Goal: Task Accomplishment & Management: Use online tool/utility

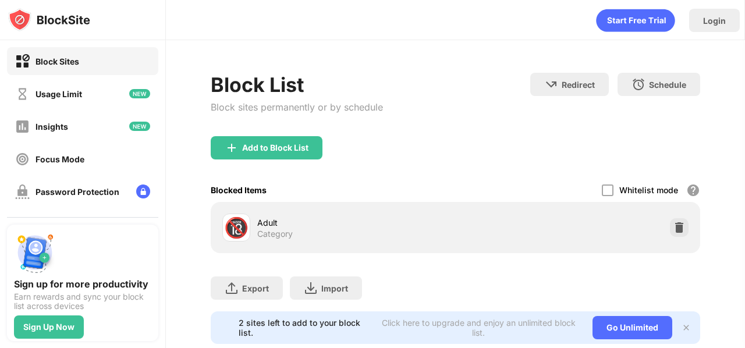
scroll to position [37, 0]
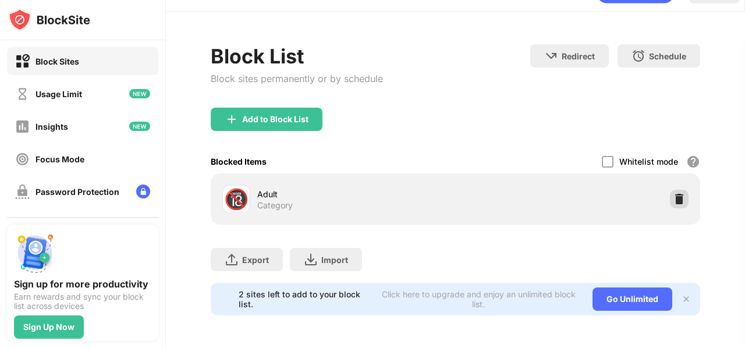
click at [678, 191] on div at bounding box center [679, 199] width 19 height 19
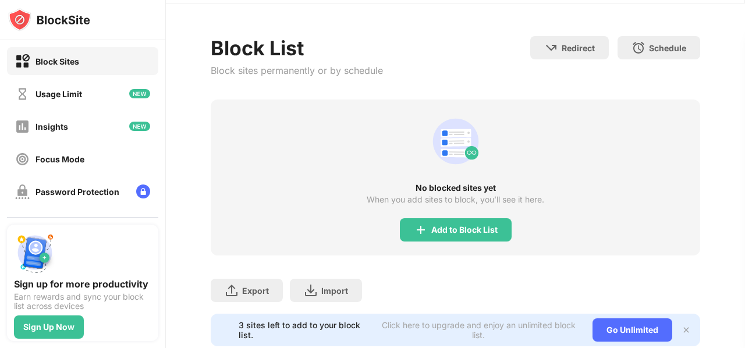
click at [448, 216] on div "No blocked sites yet When you add sites to block, you’ll see it here. Add to Bl…" at bounding box center [456, 178] width 490 height 156
click at [450, 230] on div "Add to Block List" at bounding box center [464, 229] width 66 height 9
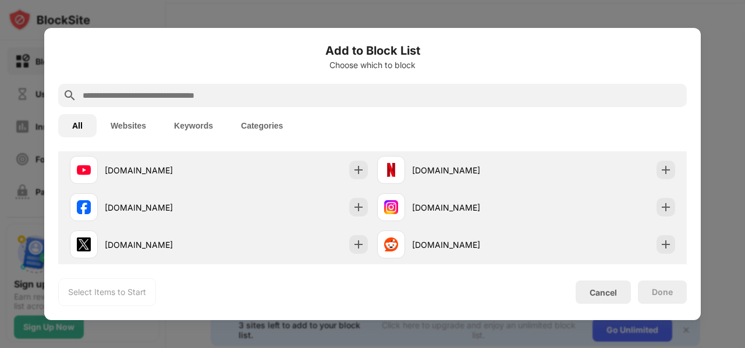
scroll to position [206, 0]
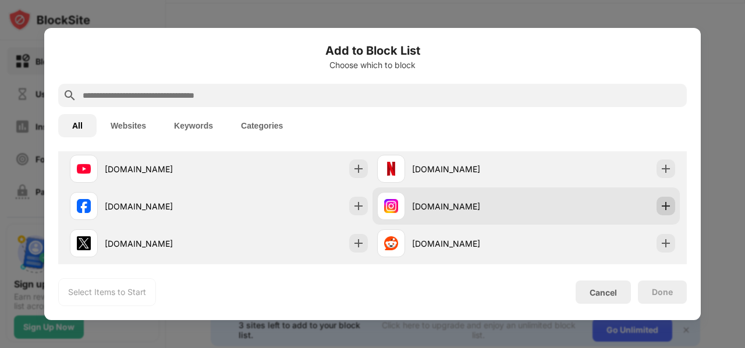
click at [660, 203] on img at bounding box center [666, 206] width 12 height 12
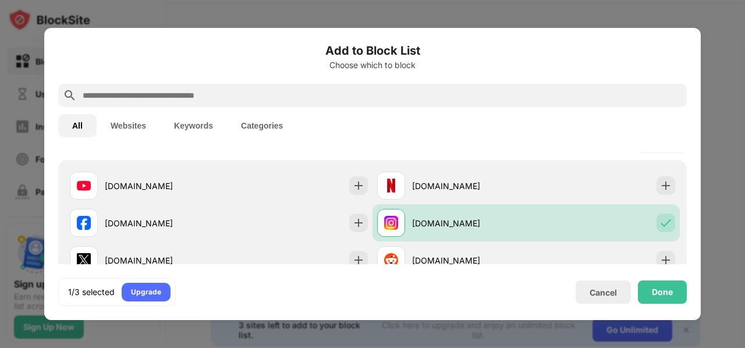
scroll to position [189, 0]
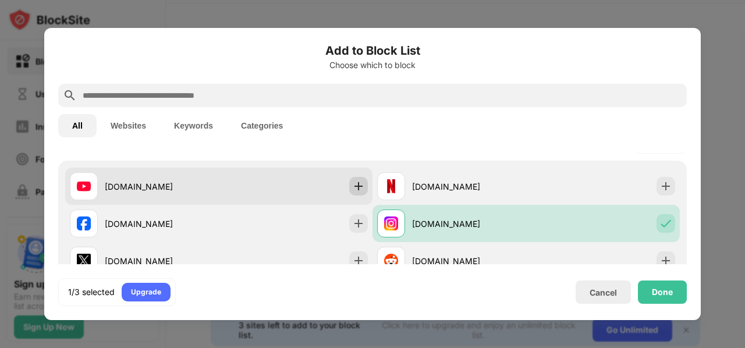
click at [353, 190] on img at bounding box center [359, 186] width 12 height 12
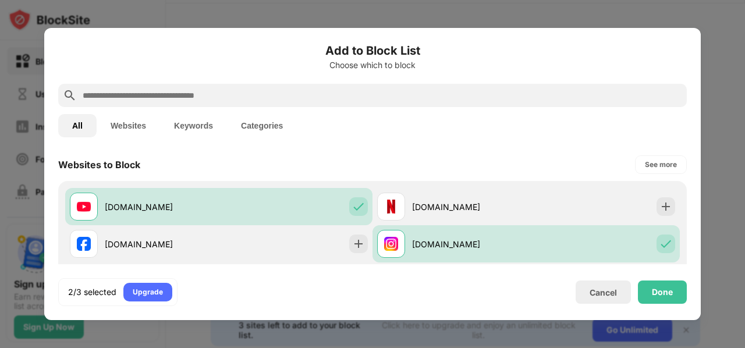
scroll to position [168, 0]
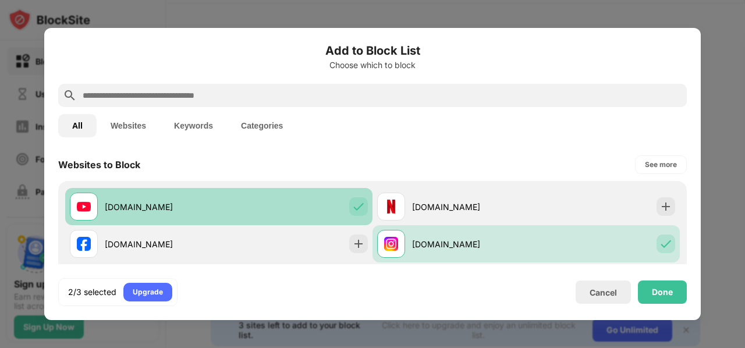
click at [359, 204] on img at bounding box center [359, 207] width 12 height 12
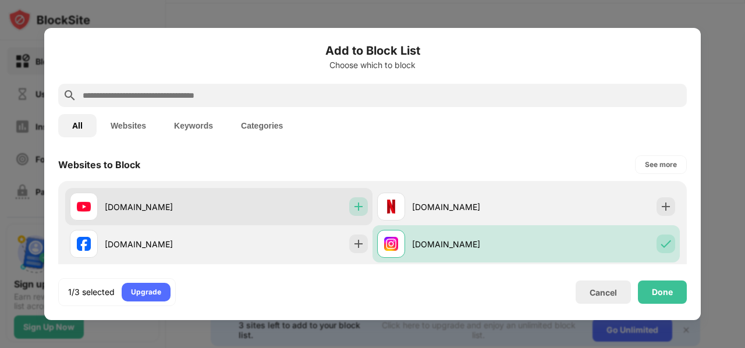
click at [359, 204] on img at bounding box center [359, 207] width 12 height 12
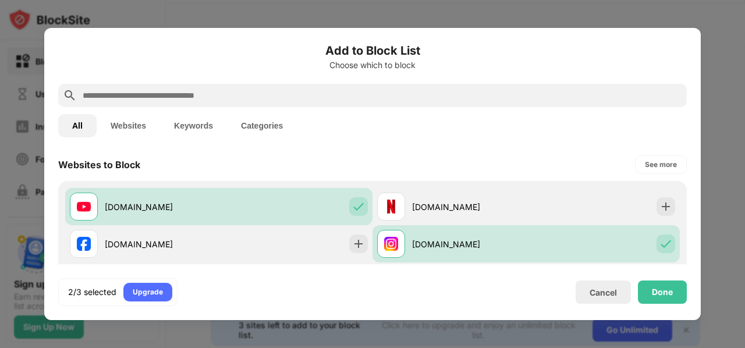
click at [372, 105] on div at bounding box center [372, 95] width 629 height 23
click at [370, 100] on input "text" at bounding box center [381, 95] width 601 height 14
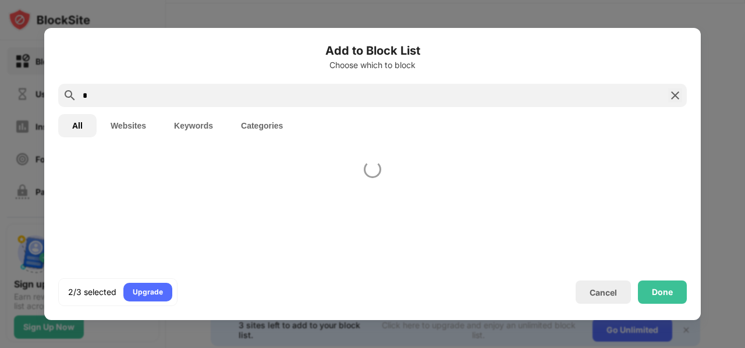
scroll to position [0, 0]
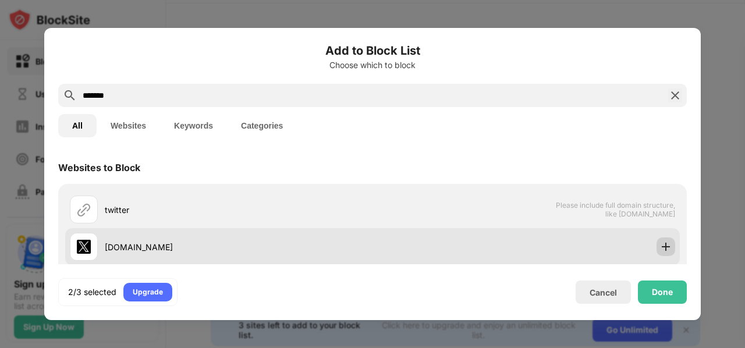
type input "*******"
click at [660, 245] on img at bounding box center [666, 247] width 12 height 12
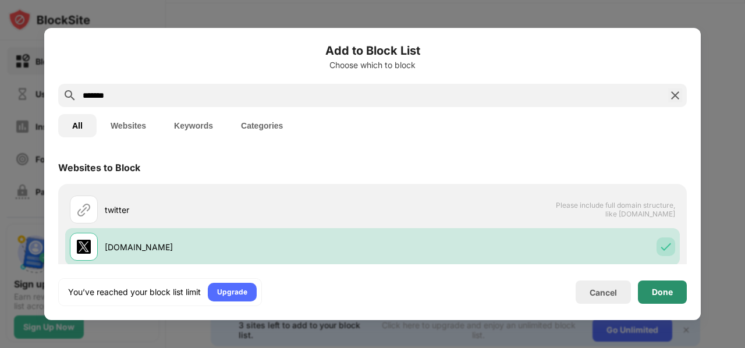
click at [651, 292] on div "Done" at bounding box center [662, 292] width 49 height 23
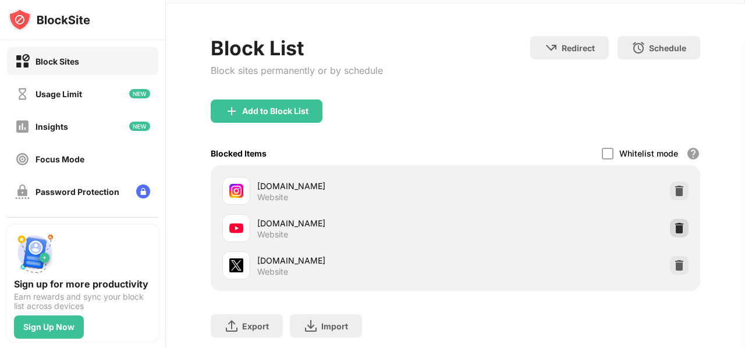
click at [674, 223] on img at bounding box center [680, 228] width 12 height 12
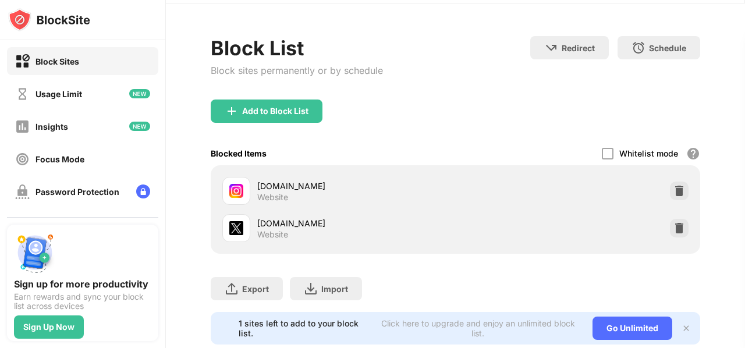
scroll to position [74, 0]
